Goal: Information Seeking & Learning: Learn about a topic

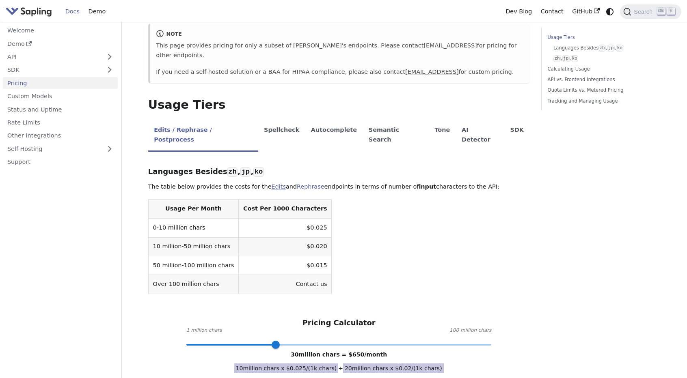
scroll to position [116, 0]
click at [285, 218] on td "$0.025" at bounding box center [285, 227] width 93 height 19
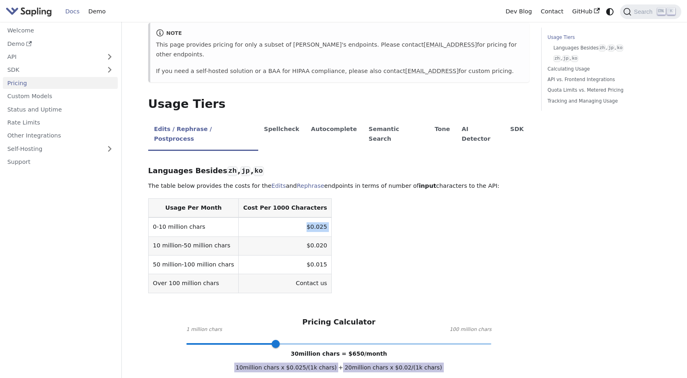
click at [285, 218] on td "$0.025" at bounding box center [285, 227] width 93 height 19
click at [54, 117] on link "Rate Limits" at bounding box center [60, 123] width 115 height 12
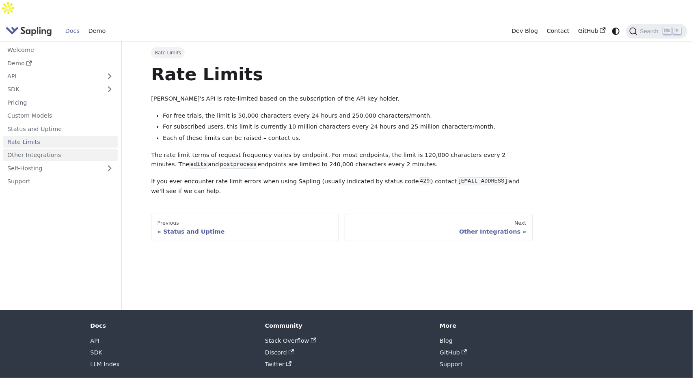
click at [55, 149] on link "Other Integrations" at bounding box center [60, 155] width 115 height 12
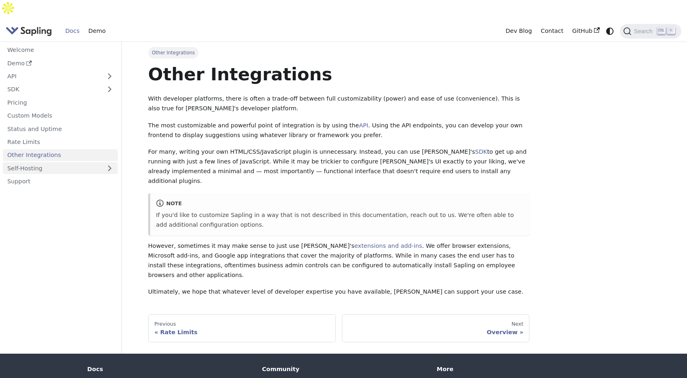
click at [54, 162] on link "Self-Hosting" at bounding box center [60, 168] width 115 height 12
click at [45, 97] on link "Pricing" at bounding box center [60, 103] width 115 height 12
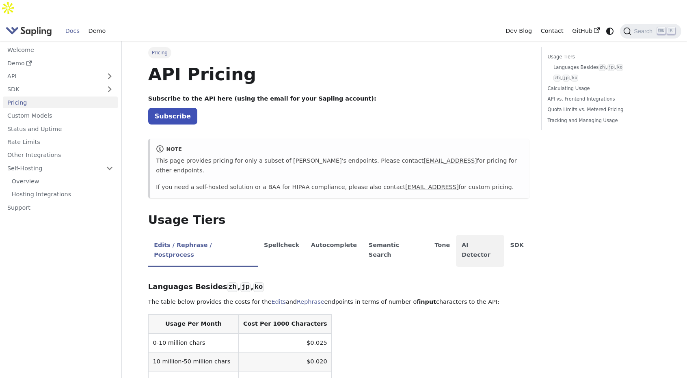
click at [456, 235] on li "AI Detector" at bounding box center [480, 251] width 49 height 32
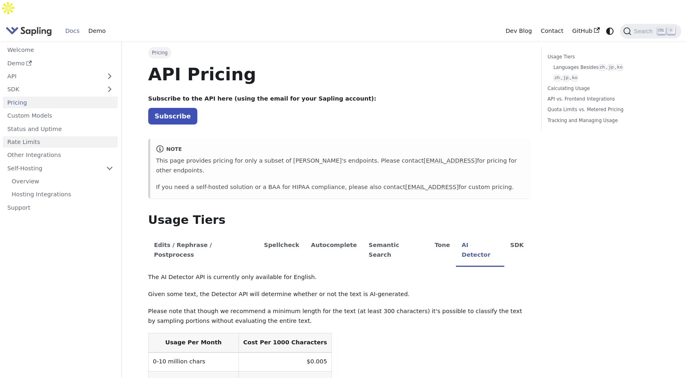
click at [40, 136] on link "Rate Limits" at bounding box center [60, 142] width 115 height 12
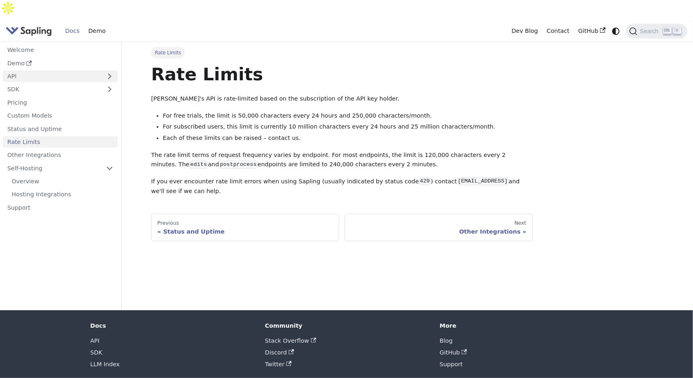
click at [15, 71] on link "API" at bounding box center [52, 77] width 99 height 12
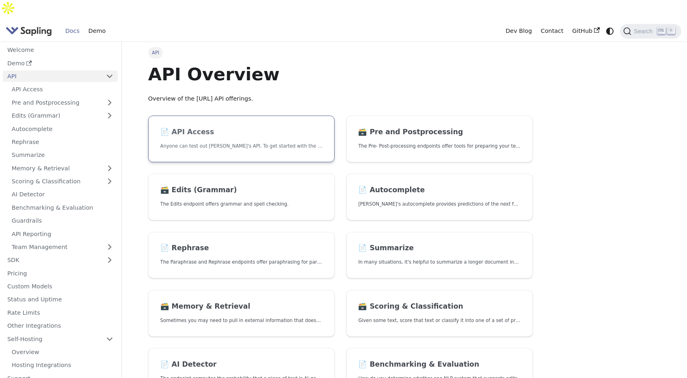
click at [271, 143] on p "Anyone can test out [PERSON_NAME]'s API. To get started with the API, simply:" at bounding box center [241, 147] width 162 height 8
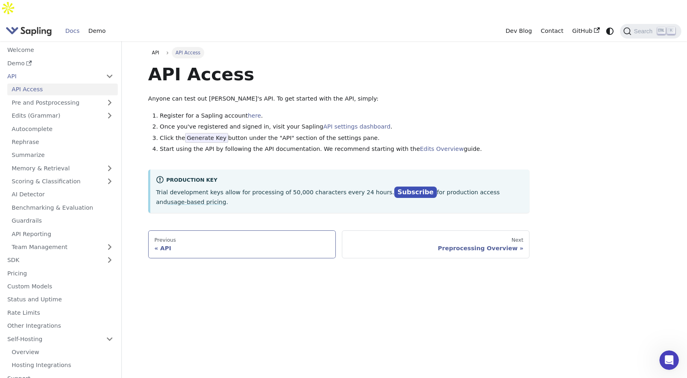
click at [275, 237] on div "Previous" at bounding box center [241, 240] width 175 height 6
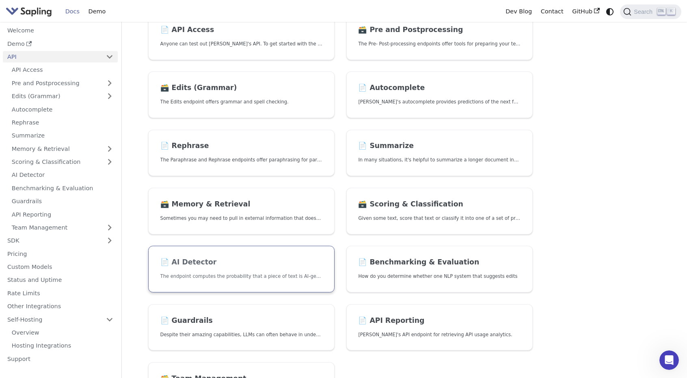
scroll to position [104, 0]
click at [227, 272] on p "The endpoint computes the probability that a piece of text is AI-generated," at bounding box center [241, 276] width 162 height 8
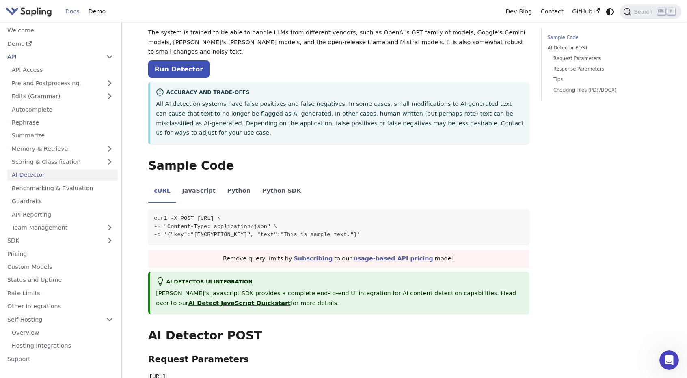
scroll to position [93, 0]
drag, startPoint x: 181, startPoint y: 188, endPoint x: 217, endPoint y: 188, distance: 36.1
click at [217, 224] on span "-H "Content-Type: application/json" \" at bounding box center [215, 227] width 123 height 6
copy span "Content-Type"
drag, startPoint x: 225, startPoint y: 186, endPoint x: 274, endPoint y: 190, distance: 48.9
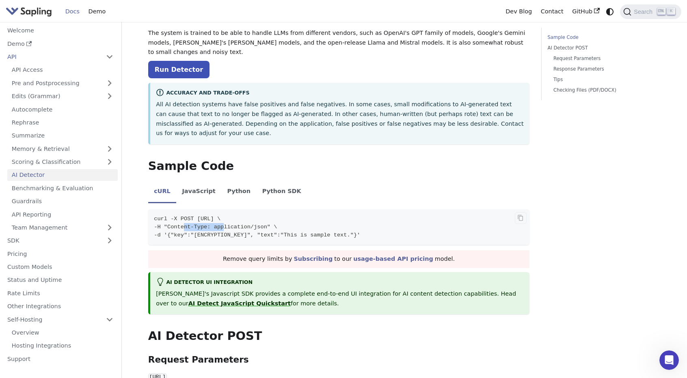
click at [274, 224] on span "-H "Content-Type: application/json" \" at bounding box center [215, 227] width 123 height 6
copy span "application/json"
drag, startPoint x: 194, startPoint y: 178, endPoint x: 309, endPoint y: 182, distance: 114.6
click at [220, 216] on span "curl -X POST [URL] \" at bounding box center [187, 219] width 67 height 6
copy span "[URL]"
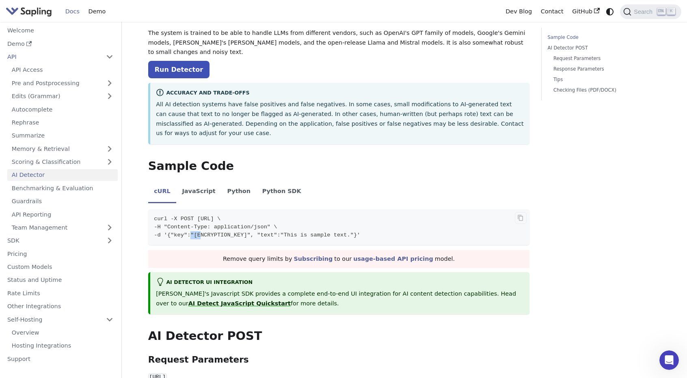
drag, startPoint x: 188, startPoint y: 197, endPoint x: 197, endPoint y: 199, distance: 9.1
click at [197, 232] on span "-d '{"key":"[ENCRYPTION_KEY]", "text":"This is sample text."}'" at bounding box center [257, 235] width 206 height 6
copy span "key"
click at [60, 211] on link "API Reporting" at bounding box center [62, 215] width 110 height 12
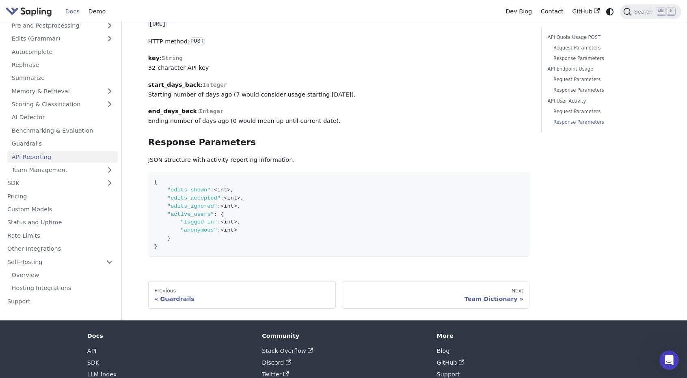
scroll to position [1018, 0]
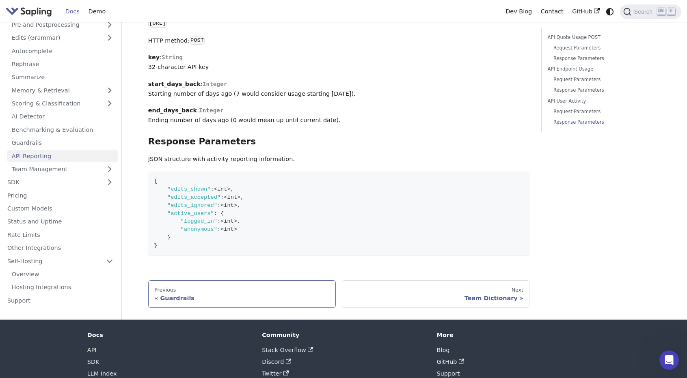
click at [185, 281] on link "Previous Guardrails" at bounding box center [242, 295] width 188 height 28
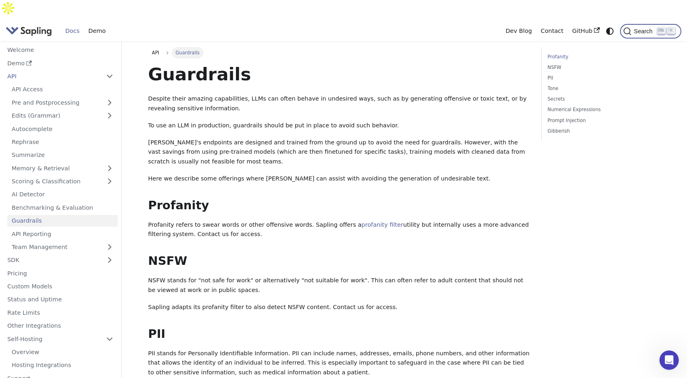
click at [638, 28] on span "Search" at bounding box center [644, 31] width 26 height 6
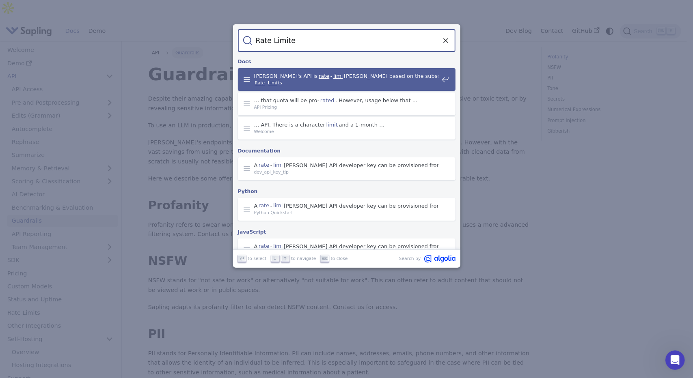
type input "Rate Limited"
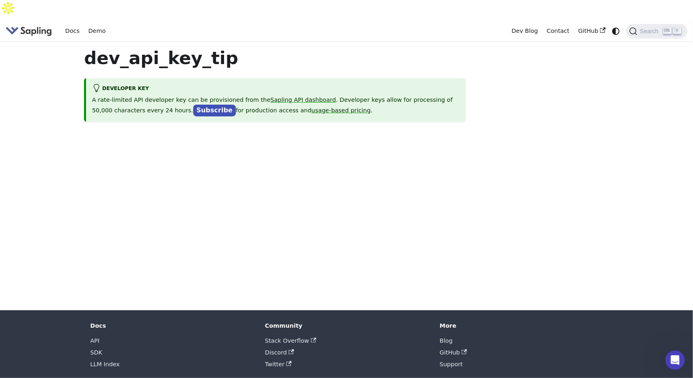
click at [190, 137] on div "dev_api_key_tip Developer Key A rate-limited API developer key can be provision…" at bounding box center [341, 175] width 536 height 269
click at [311, 107] on link "usage-based pricing" at bounding box center [340, 110] width 59 height 6
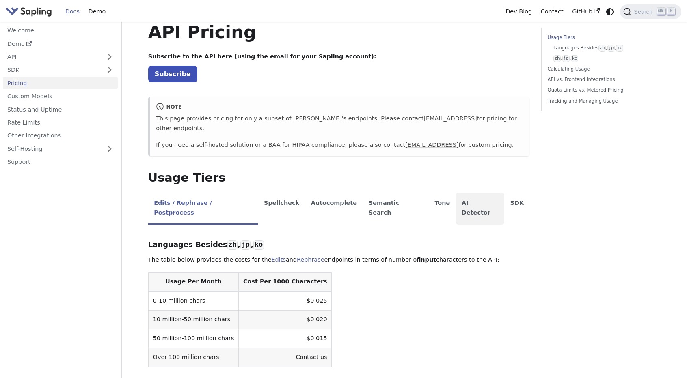
click at [456, 193] on li "AI Detector" at bounding box center [480, 209] width 49 height 32
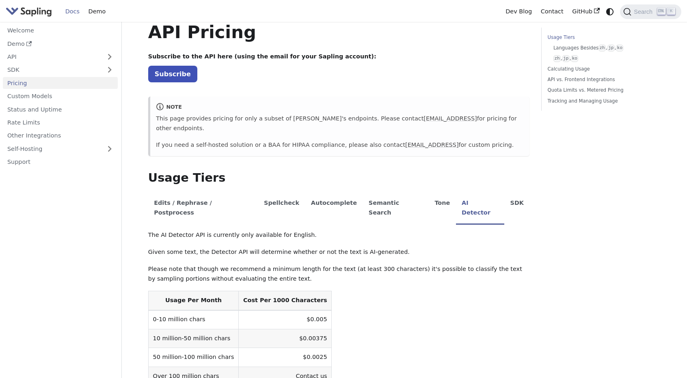
click at [365, 291] on table "Usage Per Month Cost Per 1000 Characters 0-10 million chars $0.005 10 million-5…" at bounding box center [339, 338] width 382 height 95
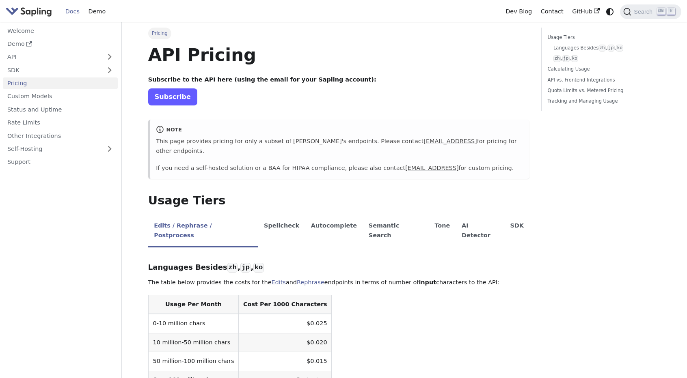
click at [164, 95] on link "Subscribe" at bounding box center [172, 97] width 49 height 17
